Goal: Task Accomplishment & Management: Manage account settings

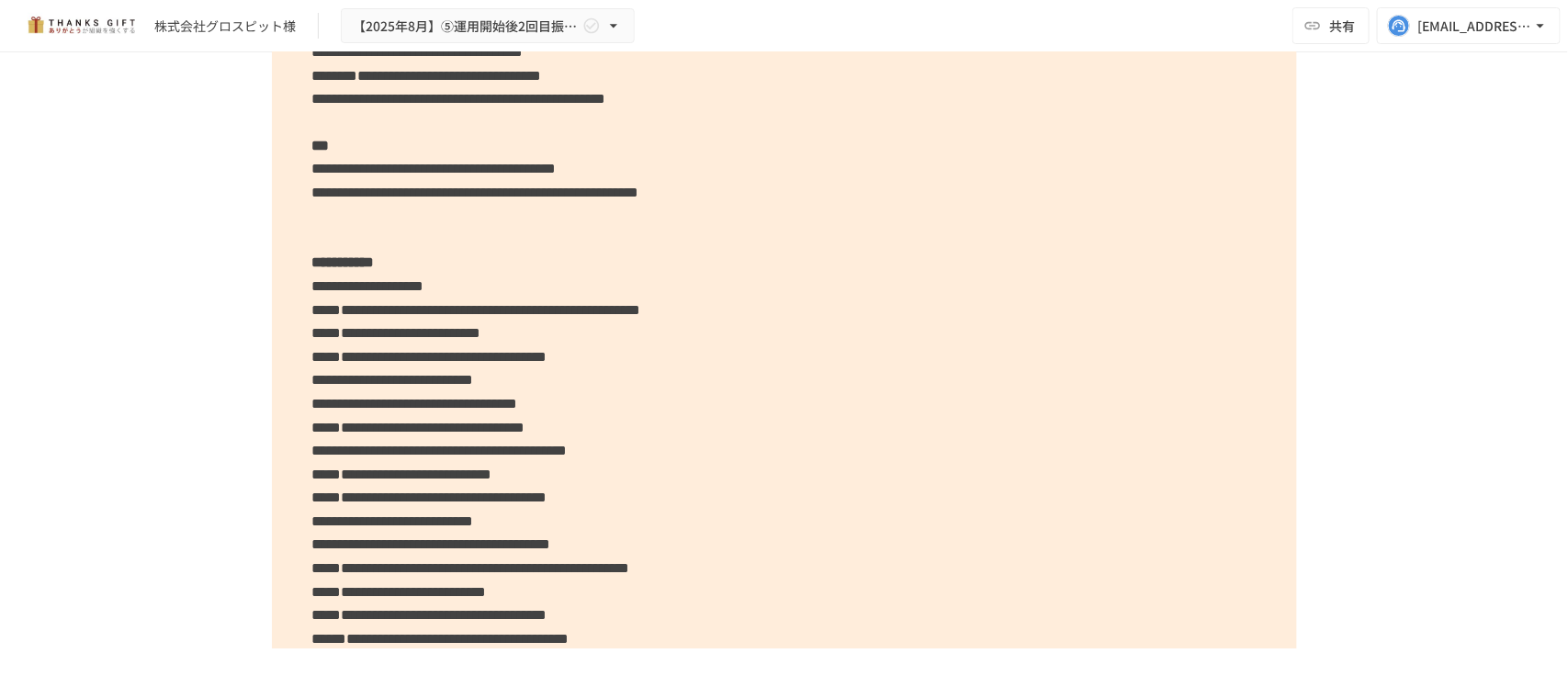
scroll to position [5170, 0]
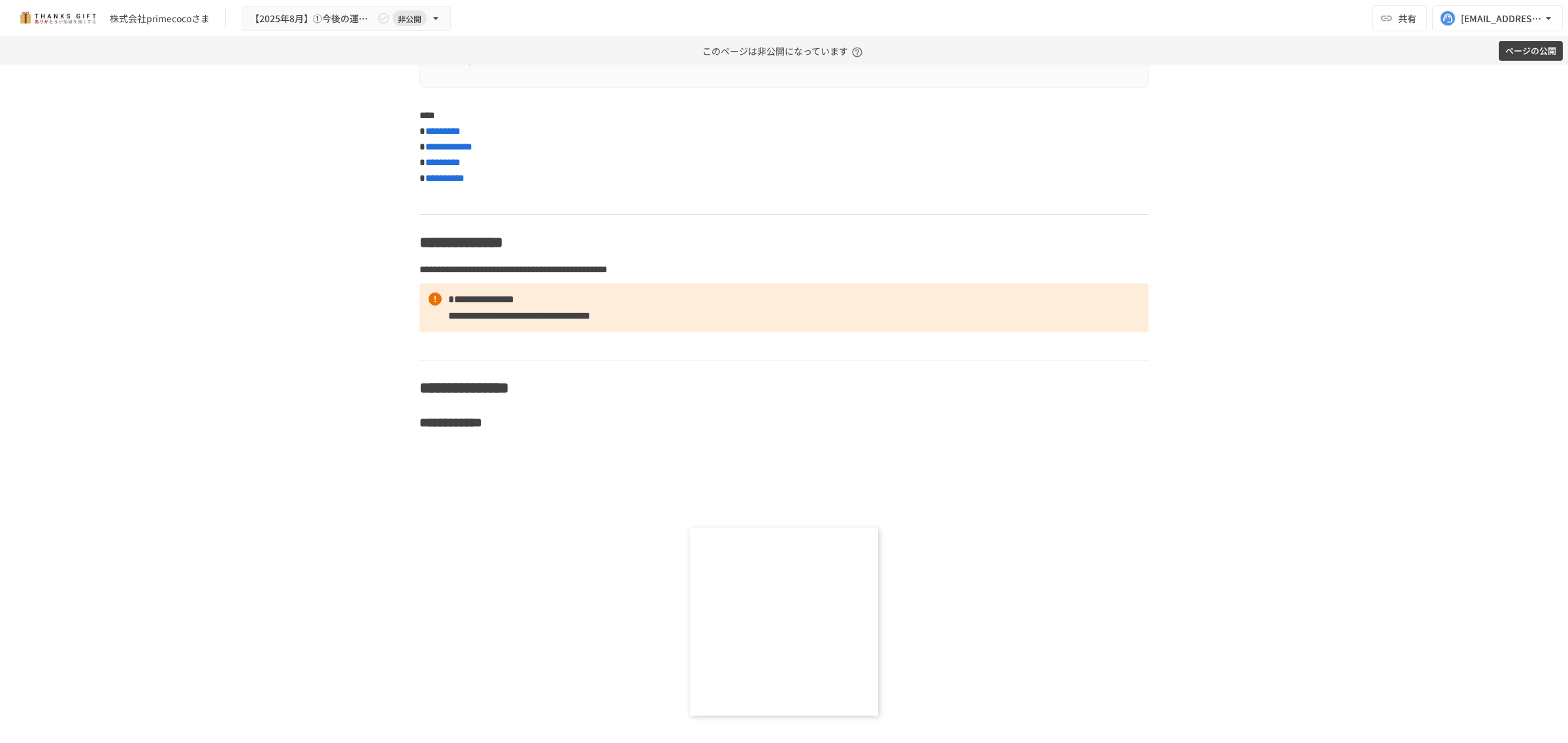
scroll to position [5143, 0]
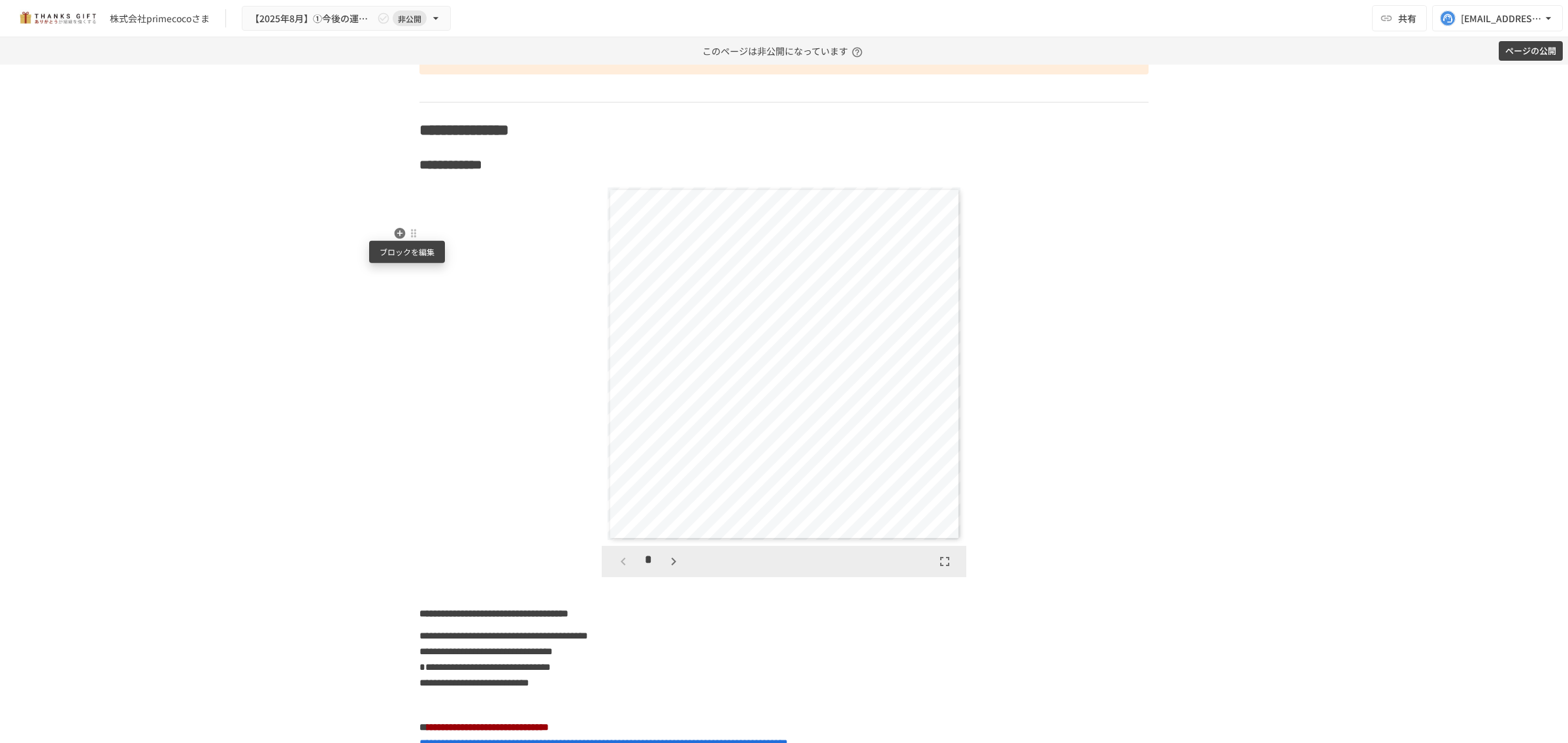
click at [409, 233] on div at bounding box center [413, 233] width 10 height 10
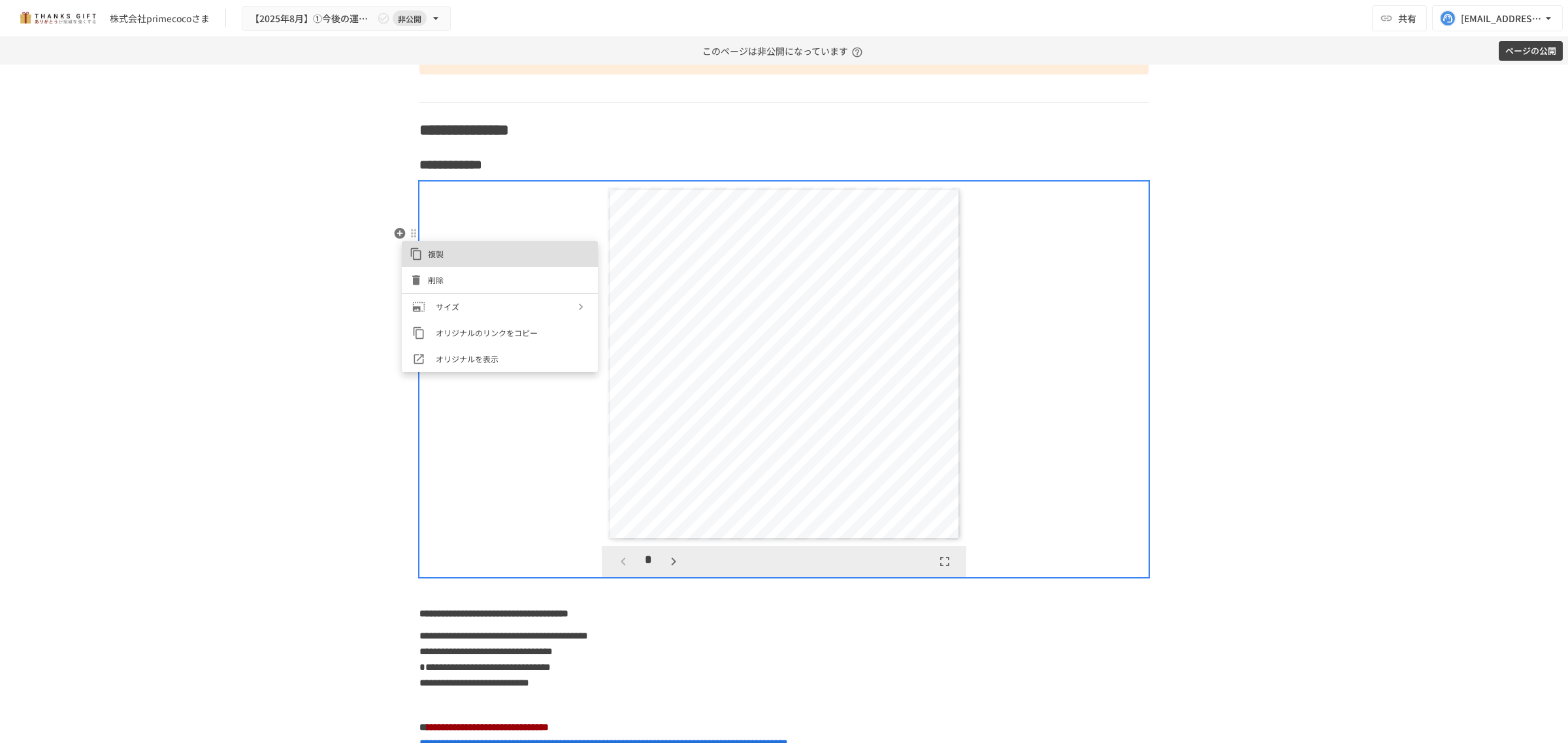
click at [428, 275] on span "削除" at bounding box center [508, 280] width 162 height 12
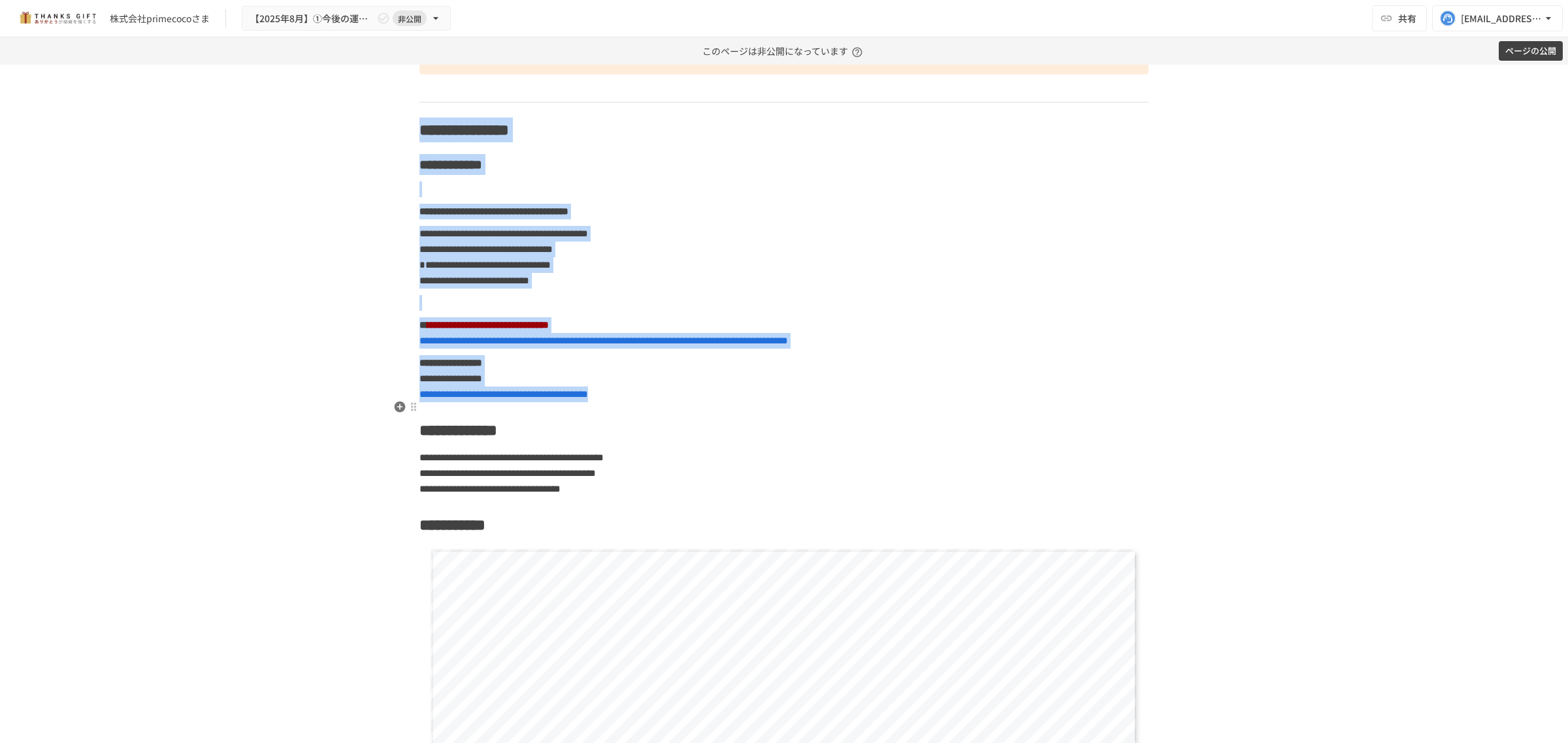
drag, startPoint x: 422, startPoint y: 161, endPoint x: 781, endPoint y: 432, distance: 449.8
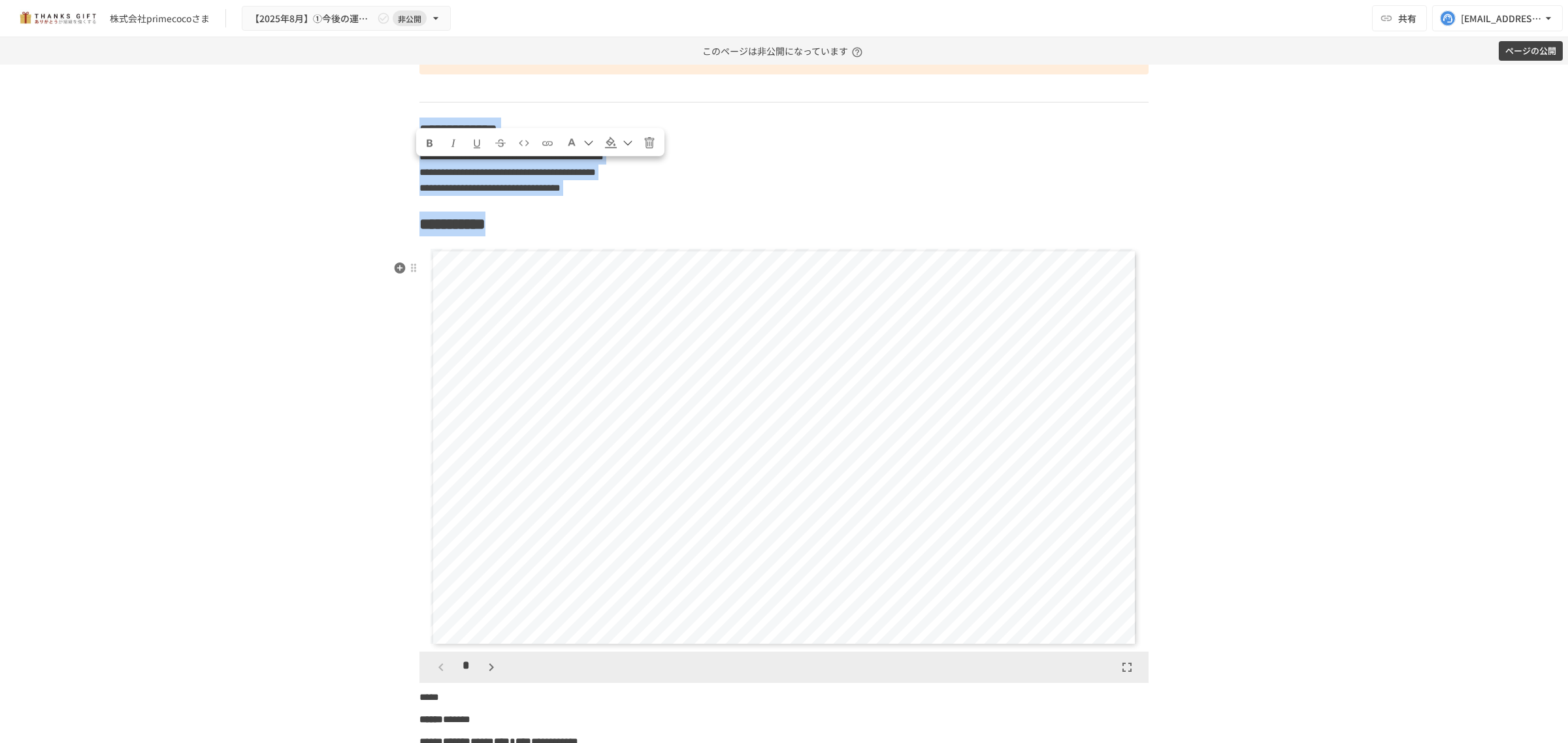
drag, startPoint x: 415, startPoint y: 170, endPoint x: 595, endPoint y: 263, distance: 202.6
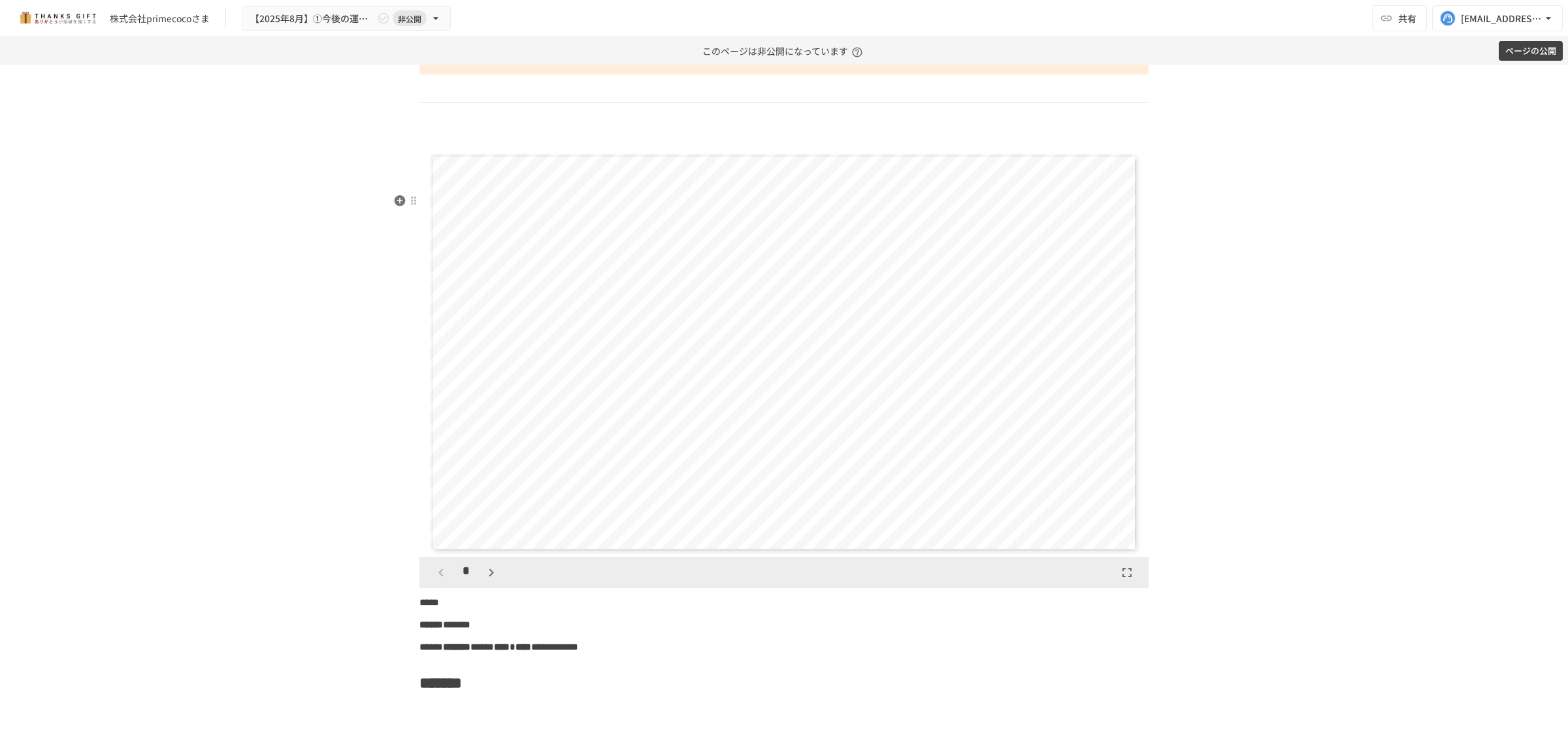
click at [511, 249] on div "**********" at bounding box center [784, 353] width 707 height 398
click at [409, 201] on div at bounding box center [413, 200] width 10 height 10
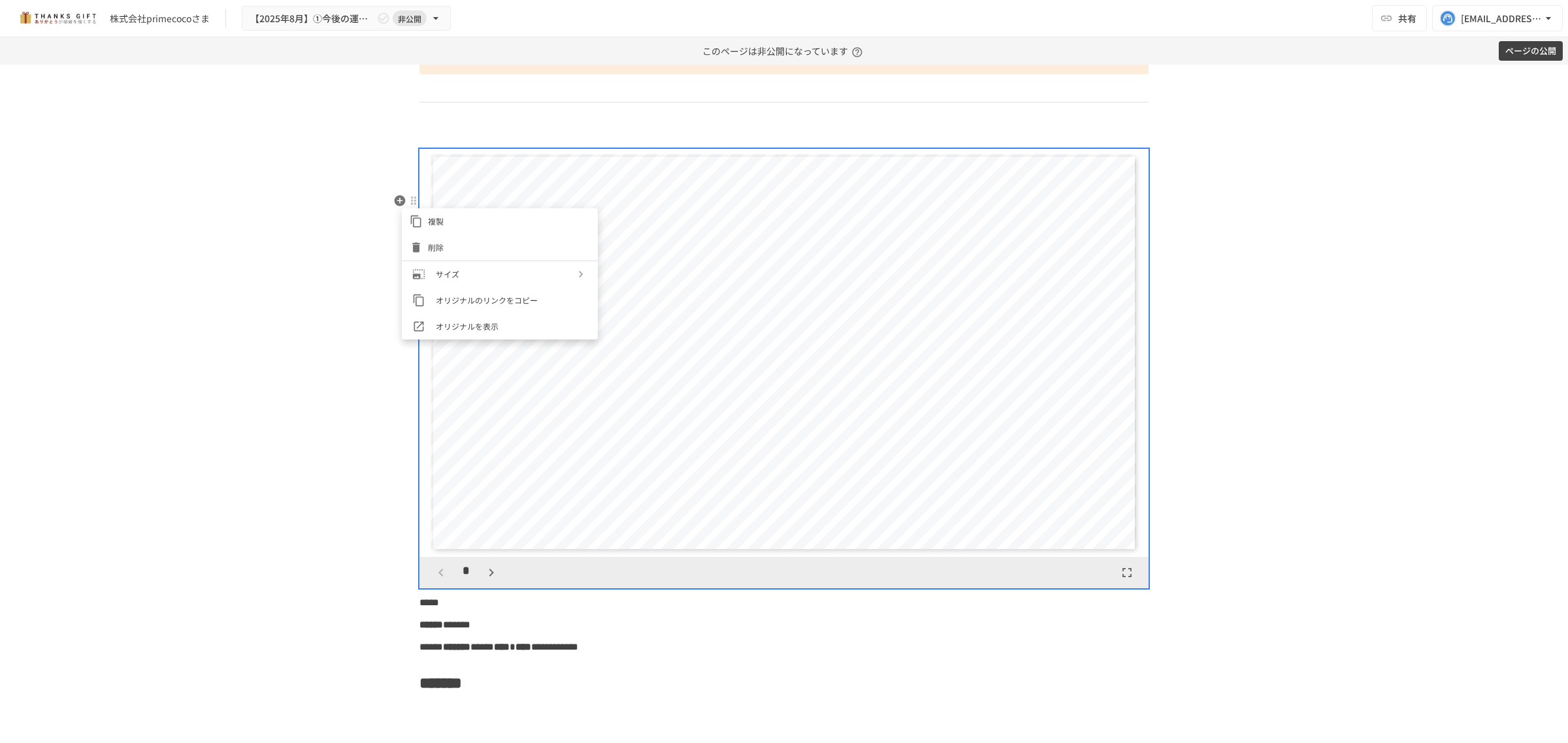
click at [430, 244] on span "削除" at bounding box center [508, 247] width 162 height 12
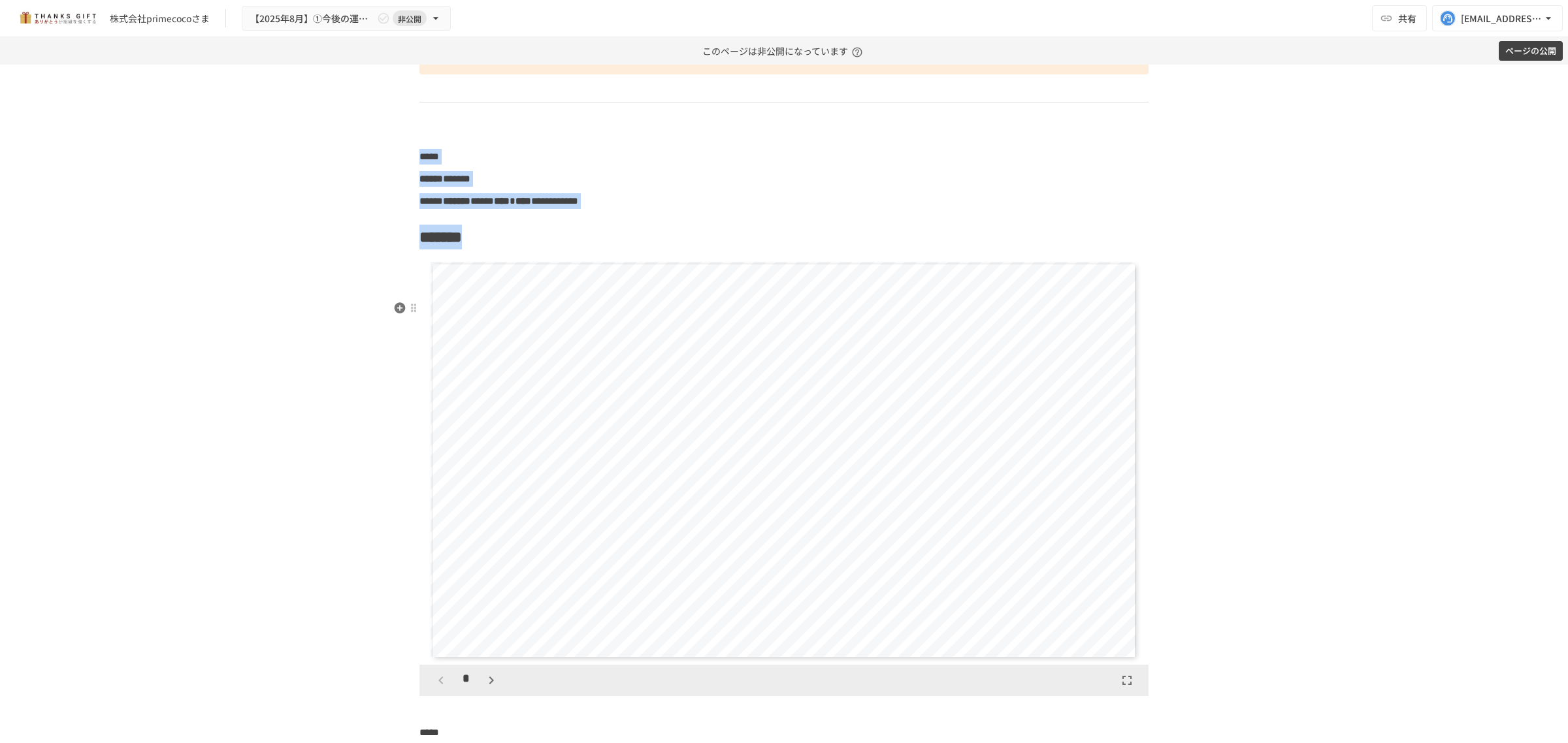
drag, startPoint x: 417, startPoint y: 200, endPoint x: 544, endPoint y: 307, distance: 166.1
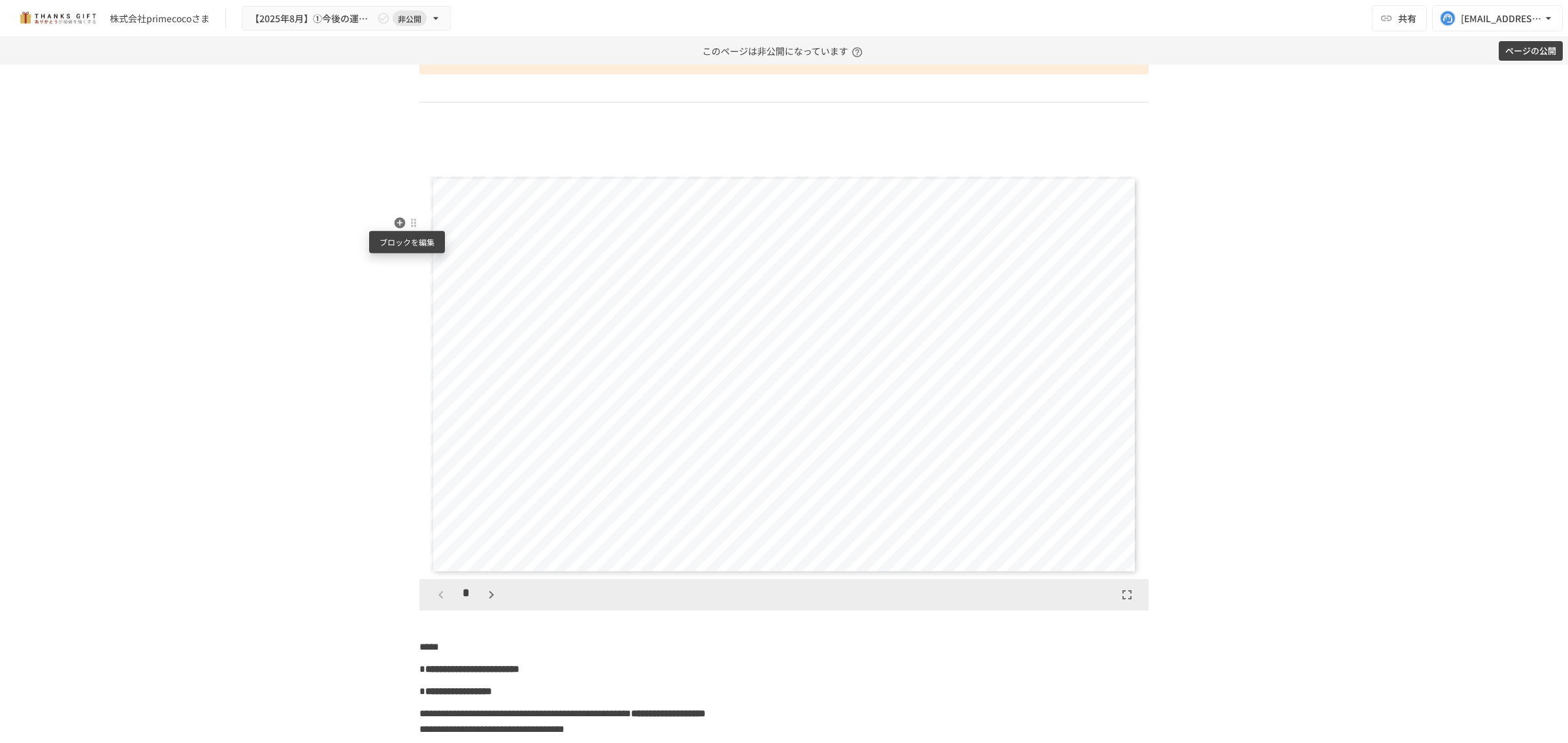
click at [412, 220] on div at bounding box center [413, 222] width 12 height 16
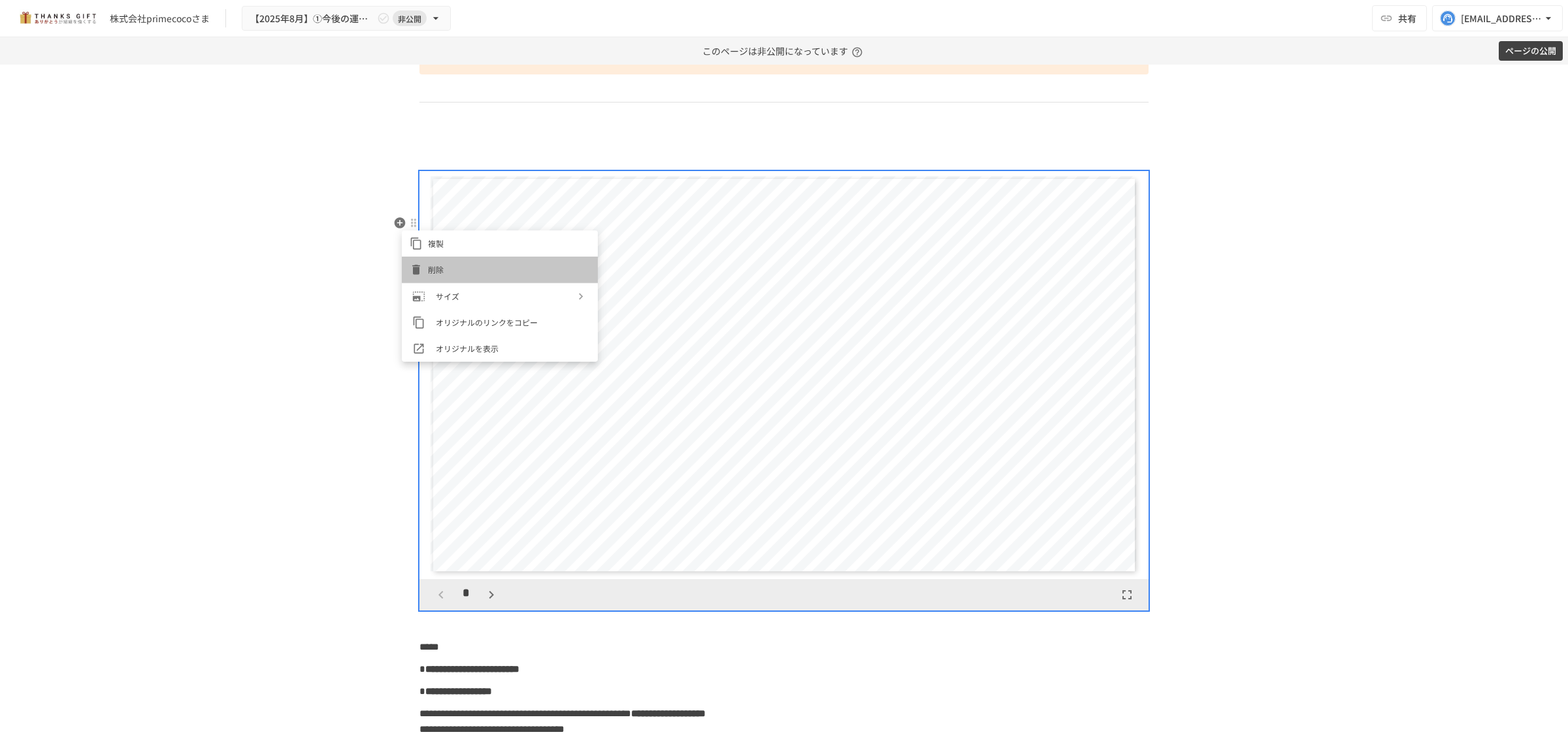
click at [430, 269] on span "削除" at bounding box center [508, 269] width 162 height 12
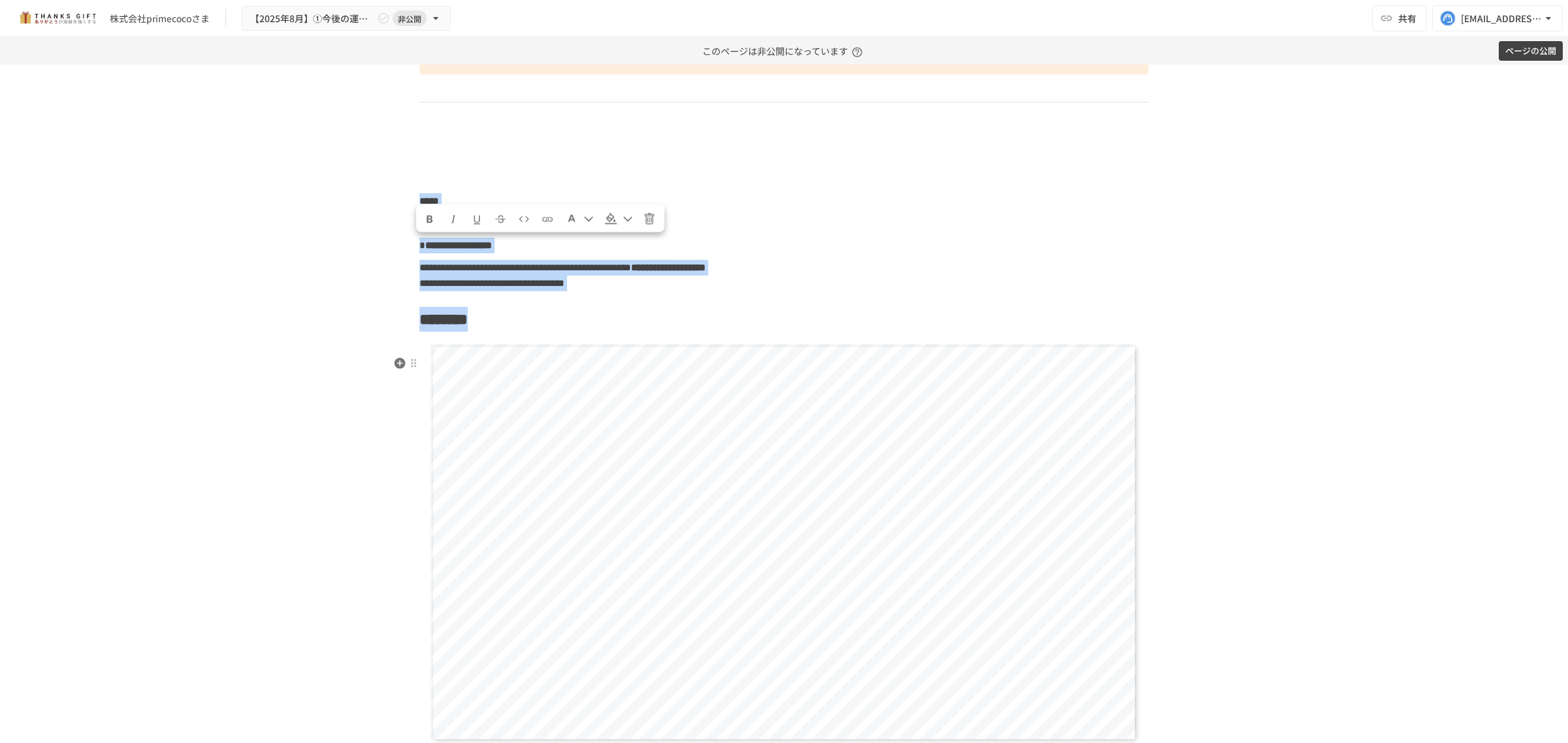
drag, startPoint x: 415, startPoint y: 240, endPoint x: 564, endPoint y: 355, distance: 188.2
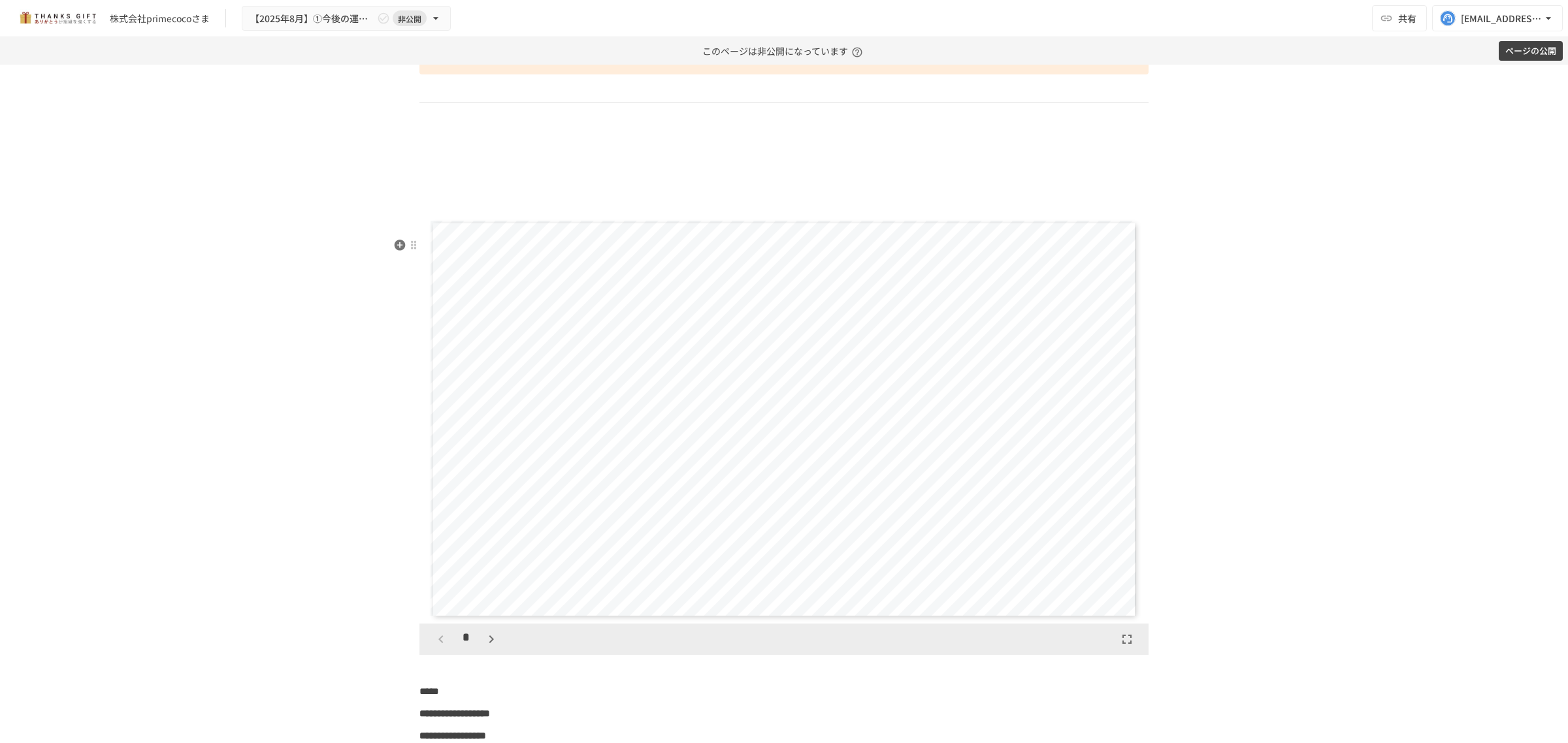
click at [448, 210] on p at bounding box center [783, 201] width 729 height 17
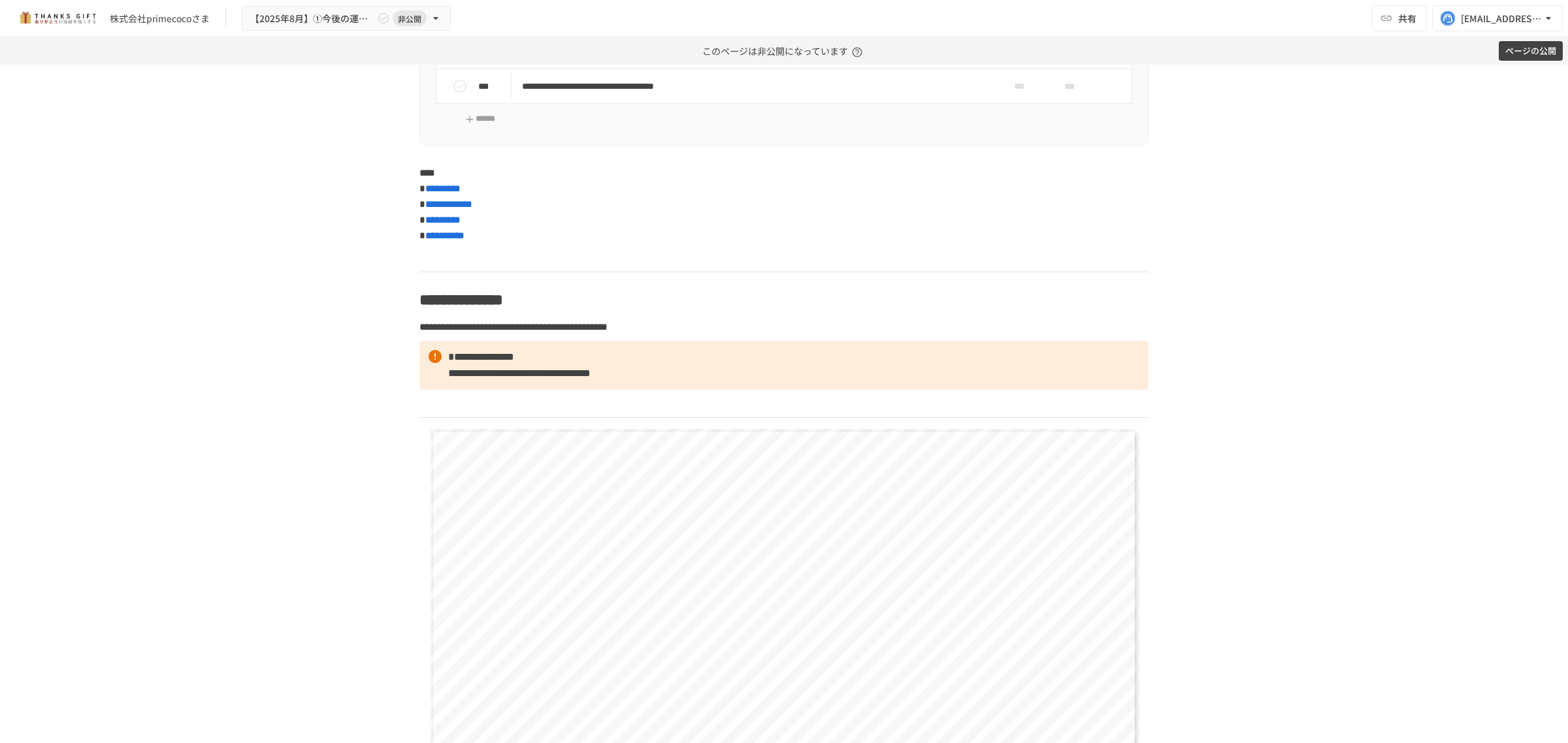
scroll to position [4673, 0]
